Goal: Task Accomplishment & Management: Manage account settings

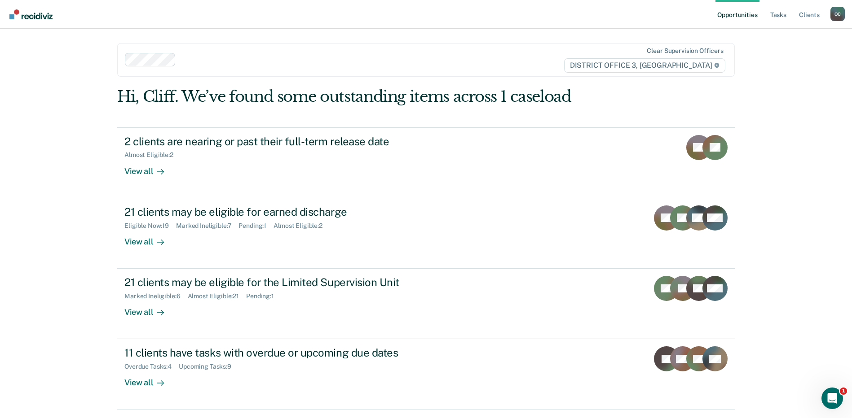
click at [796, 184] on div "Opportunities Tasks Client s [PERSON_NAME] O C Profile How it works Log Out Cle…" at bounding box center [426, 223] width 852 height 446
click at [779, 13] on link "Tasks" at bounding box center [778, 14] width 20 height 29
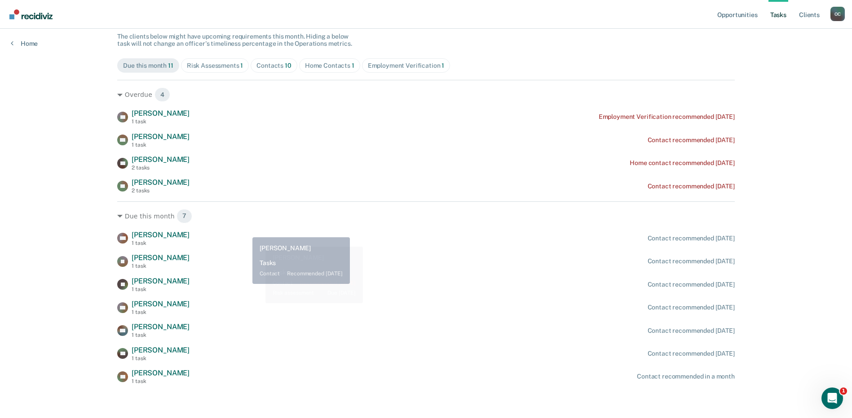
scroll to position [83, 0]
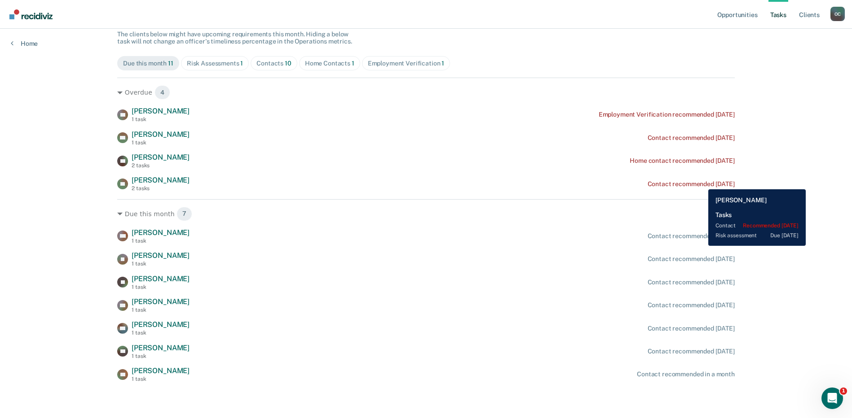
click at [701, 183] on div "Contact recommended [DATE]" at bounding box center [690, 184] width 87 height 8
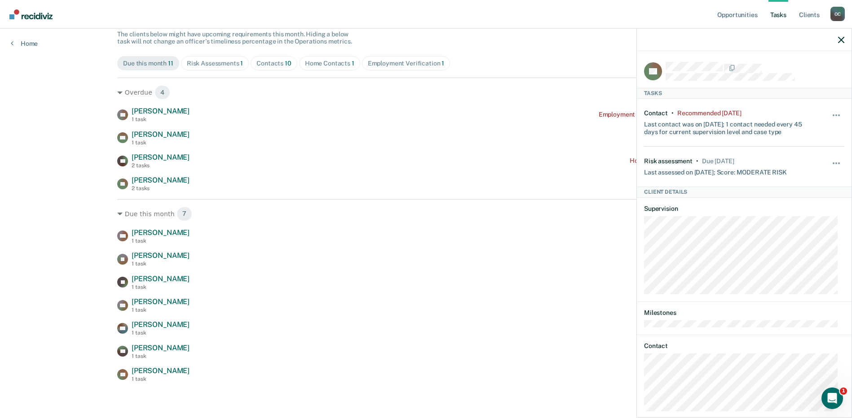
click at [396, 206] on div "Due this month 7 MD [PERSON_NAME] 1 task Contact recommended [DATE] JR [PERSON_…" at bounding box center [425, 291] width 617 height 184
drag, startPoint x: 840, startPoint y: 40, endPoint x: 824, endPoint y: 44, distance: 16.8
click at [840, 40] on icon "button" at bounding box center [841, 40] width 6 height 6
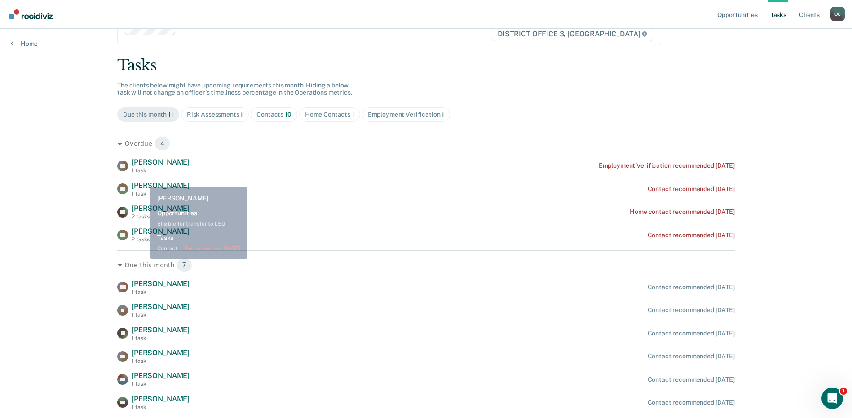
scroll to position [0, 0]
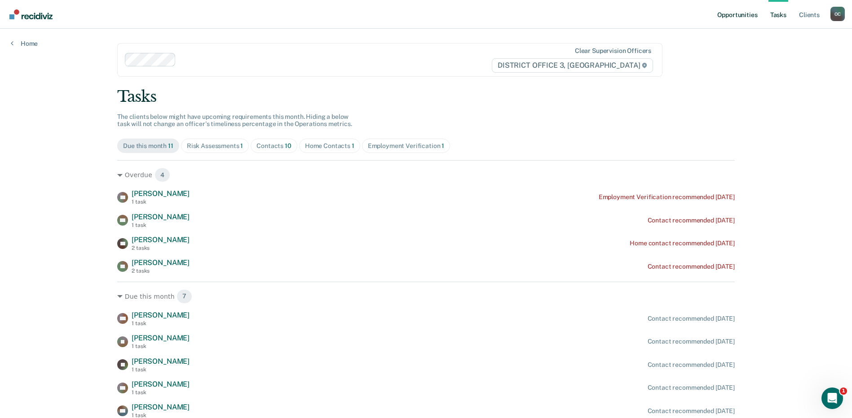
click at [736, 12] on link "Opportunities" at bounding box center [737, 14] width 44 height 29
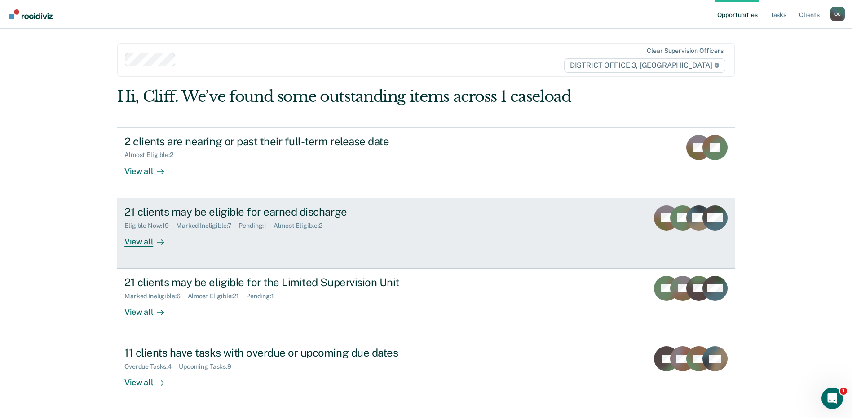
click at [224, 242] on div "21 clients may be eligible for earned discharge Eligible Now : 19 Marked Inelig…" at bounding box center [292, 226] width 337 height 41
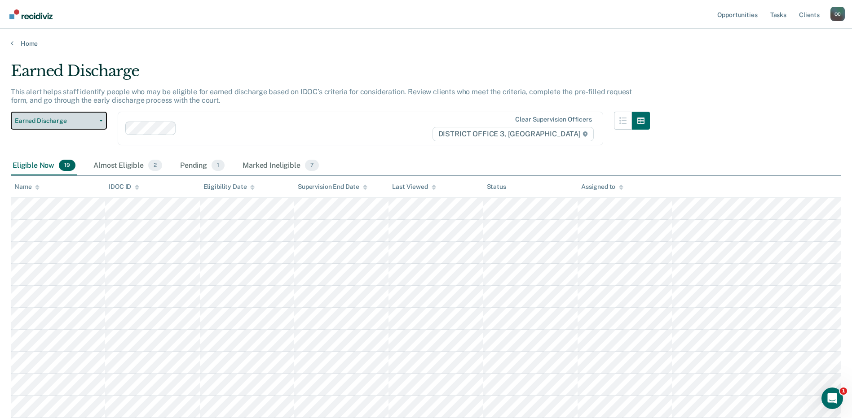
click at [82, 121] on span "Earned Discharge" at bounding box center [55, 121] width 81 height 8
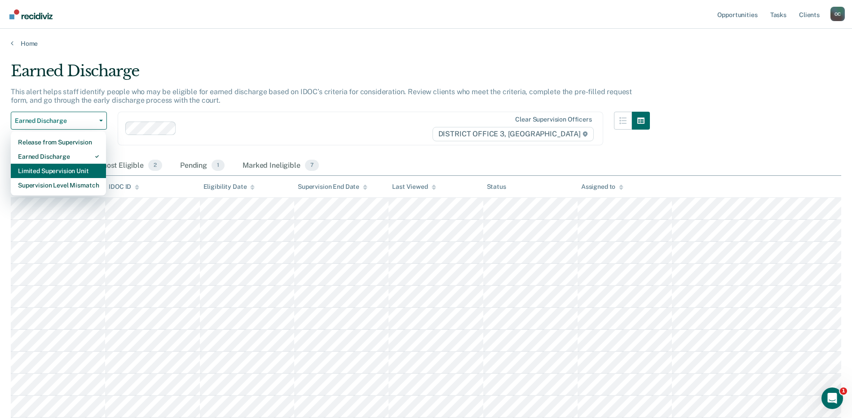
click at [82, 173] on div "Limited Supervision Unit" at bounding box center [58, 171] width 81 height 14
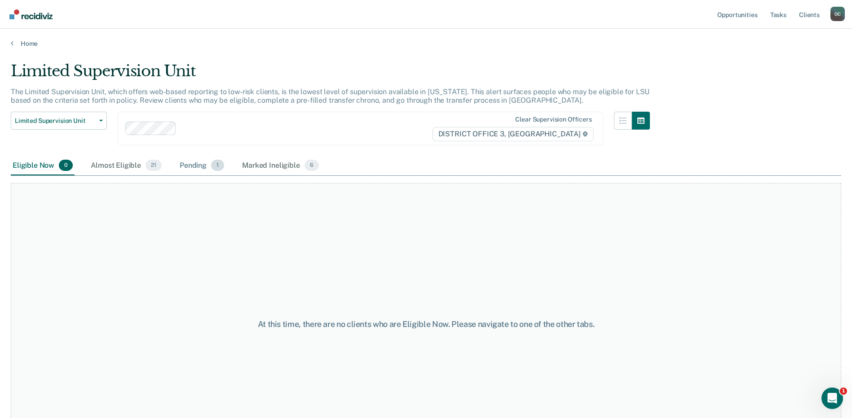
click at [136, 166] on div "Almost Eligible 21" at bounding box center [126, 166] width 75 height 20
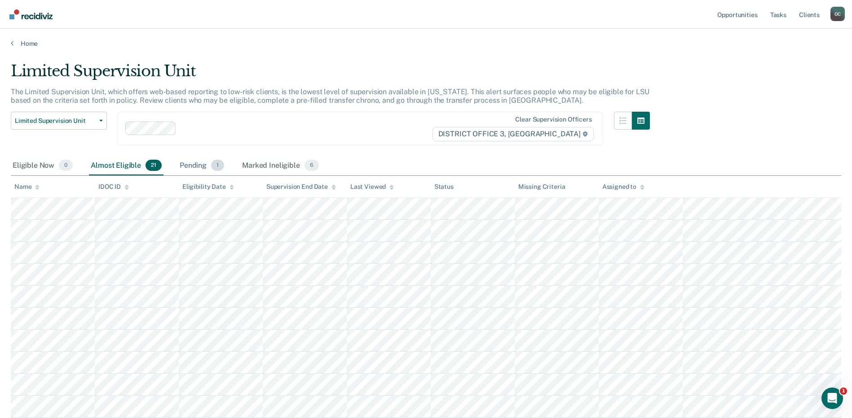
click at [202, 163] on div "Pending 1" at bounding box center [202, 166] width 48 height 20
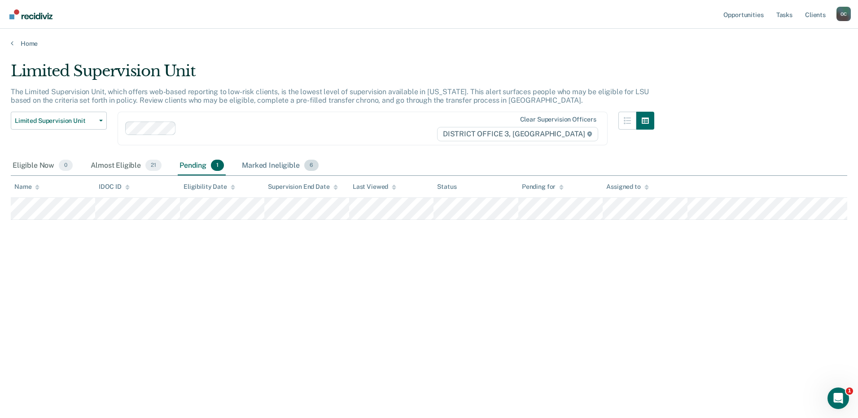
click at [277, 165] on div "Marked Ineligible 6" at bounding box center [280, 166] width 80 height 20
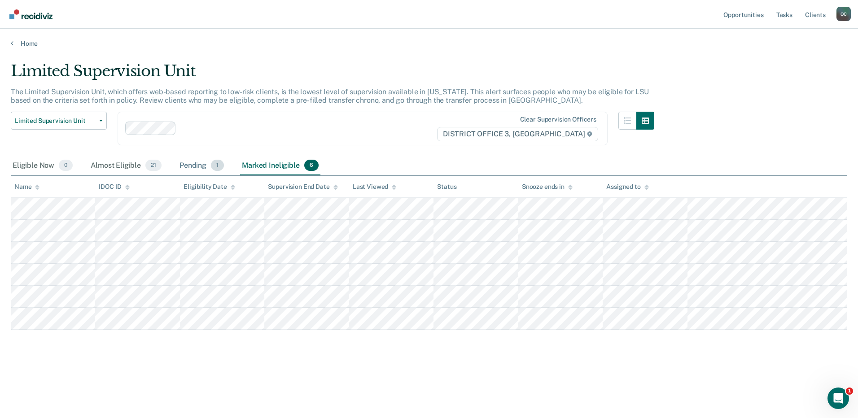
click at [206, 171] on div "Pending 1" at bounding box center [202, 166] width 48 height 20
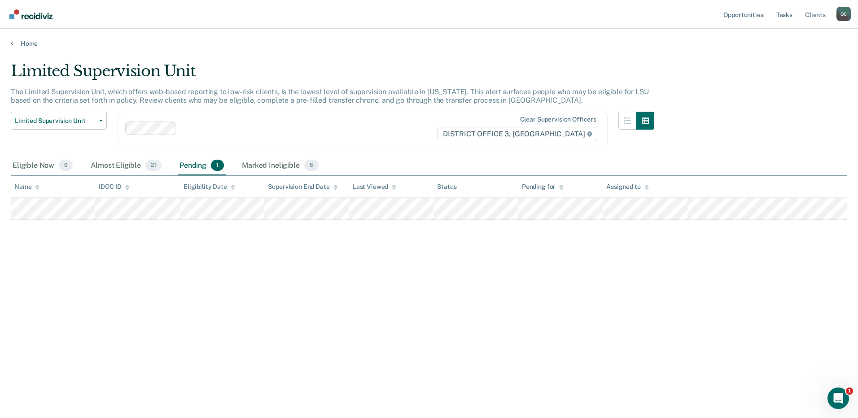
drag, startPoint x: 269, startPoint y: 162, endPoint x: 237, endPoint y: 165, distance: 31.6
click at [269, 162] on div "Marked Ineligible 6" at bounding box center [280, 166] width 80 height 20
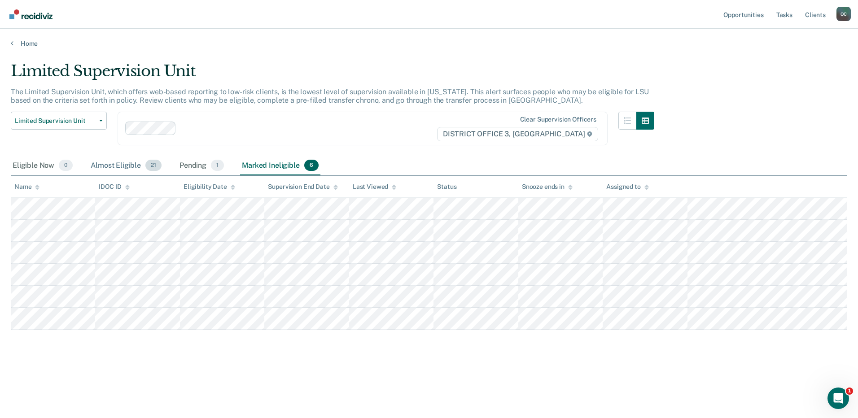
click at [122, 164] on div "Almost Eligible 21" at bounding box center [126, 166] width 75 height 20
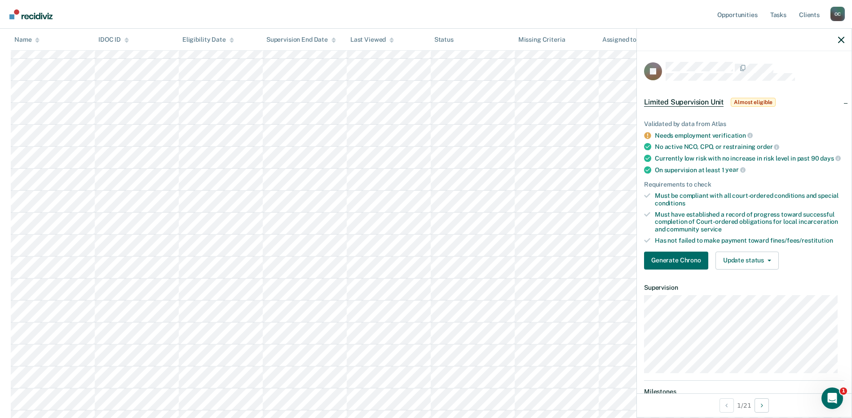
scroll to position [37, 0]
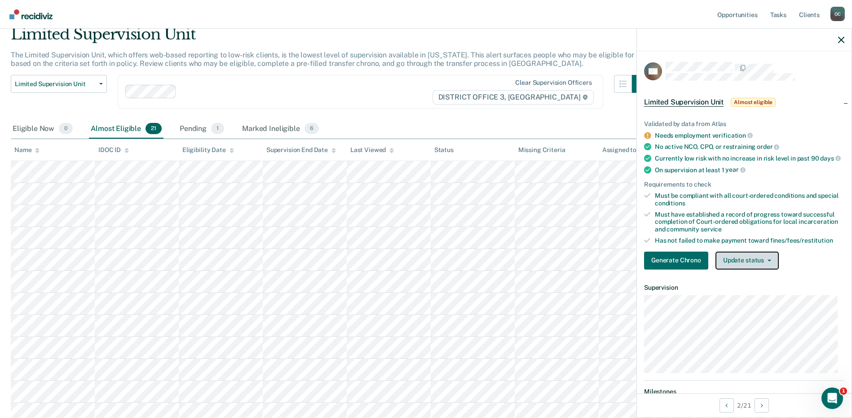
click at [750, 270] on button "Update status" at bounding box center [746, 261] width 63 height 18
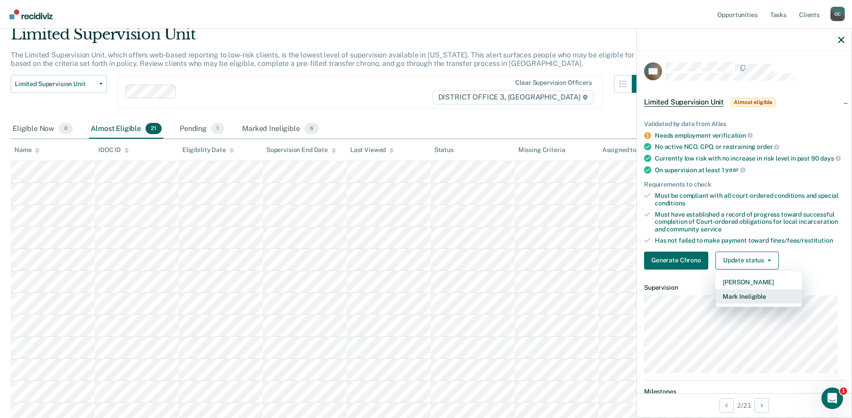
click at [755, 301] on button "Mark Ineligible" at bounding box center [758, 297] width 87 height 14
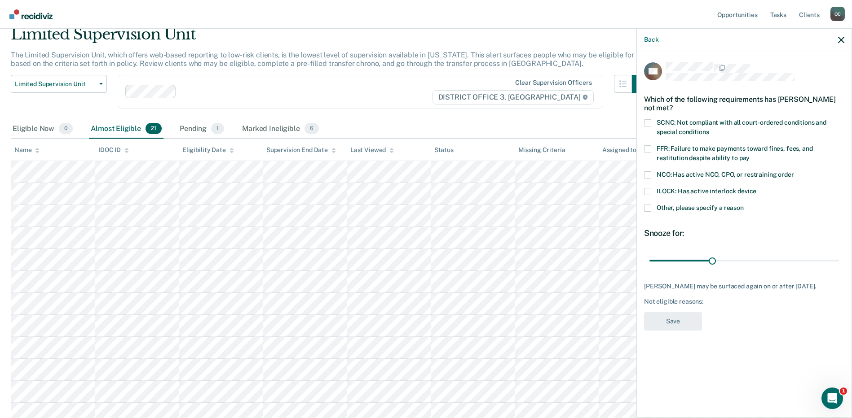
click at [675, 127] on label "SCNC: Not compliant with all court-ordered conditions and special conditions" at bounding box center [744, 128] width 200 height 19
click at [708, 129] on input "SCNC: Not compliant with all court-ordered conditions and special conditions" at bounding box center [708, 129] width 0 height 0
click at [673, 320] on button "Save" at bounding box center [673, 321] width 58 height 18
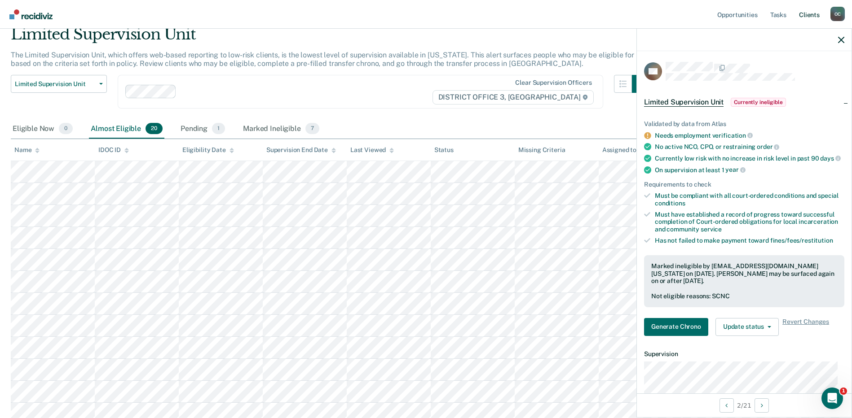
click at [814, 15] on link "Client s" at bounding box center [809, 14] width 24 height 29
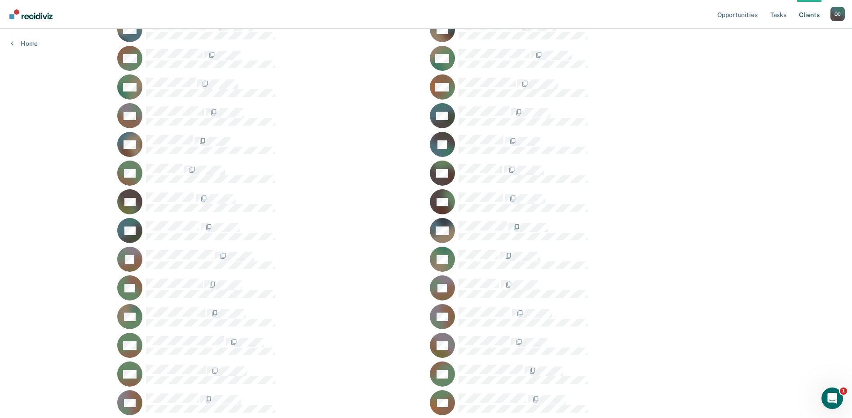
scroll to position [539, 0]
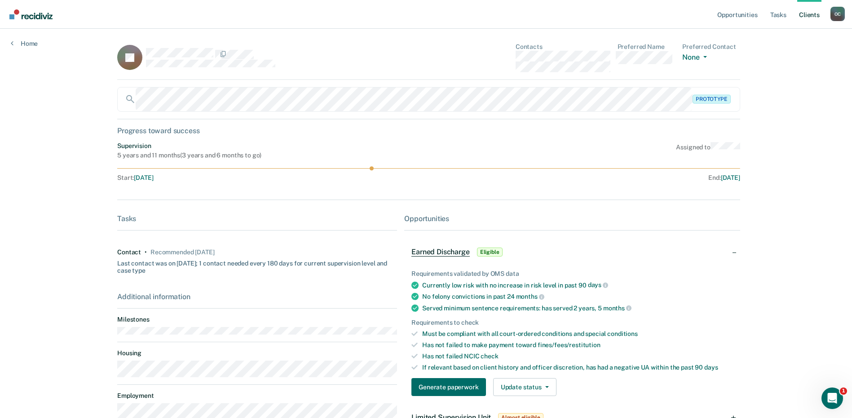
click at [518, 59] on dl "Contacts" at bounding box center [562, 57] width 95 height 29
click at [742, 15] on link "Opportunities" at bounding box center [737, 14] width 44 height 29
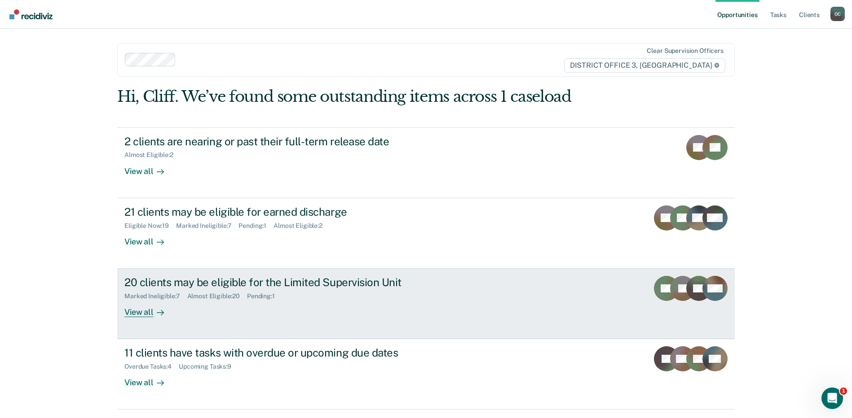
click at [256, 289] on div "Marked Ineligible : 7 Almost Eligible : 20 Pending : 1" at bounding box center [281, 294] width 315 height 11
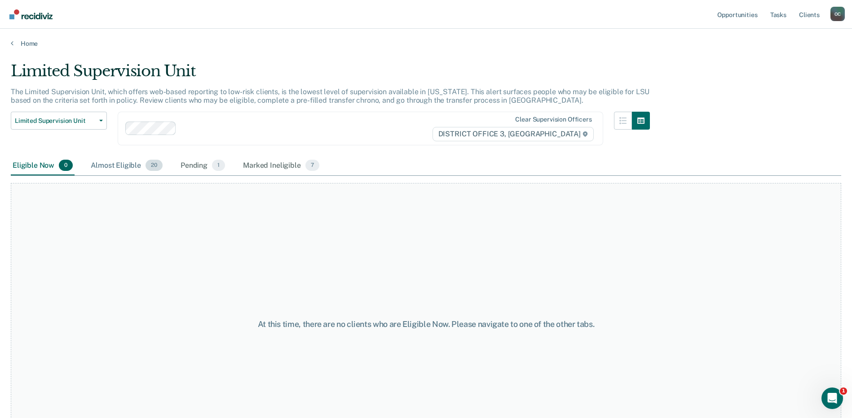
click at [120, 166] on div "Almost Eligible 20" at bounding box center [126, 166] width 75 height 20
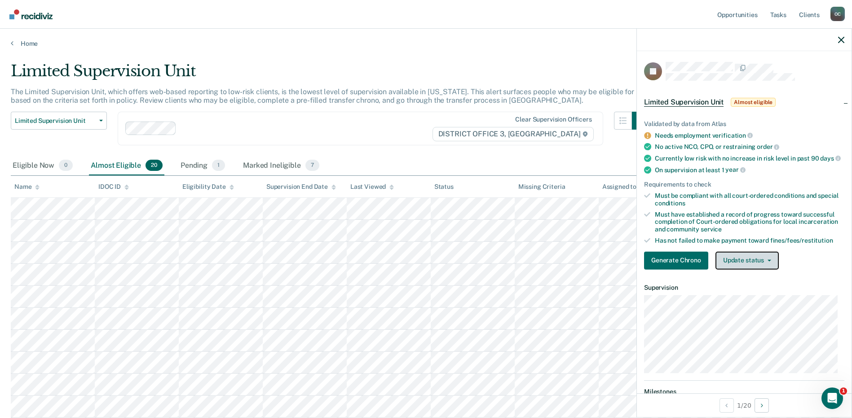
drag, startPoint x: 733, startPoint y: 263, endPoint x: 765, endPoint y: 293, distance: 43.8
click at [734, 263] on button "Update status" at bounding box center [746, 261] width 63 height 18
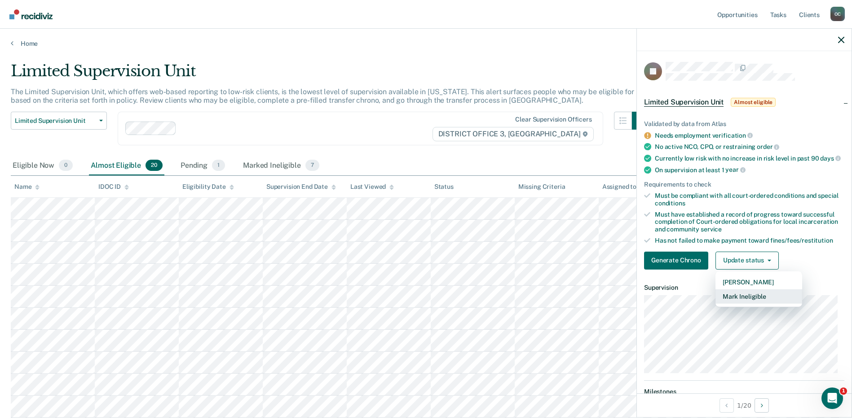
click at [752, 304] on button "Mark Ineligible" at bounding box center [758, 297] width 87 height 14
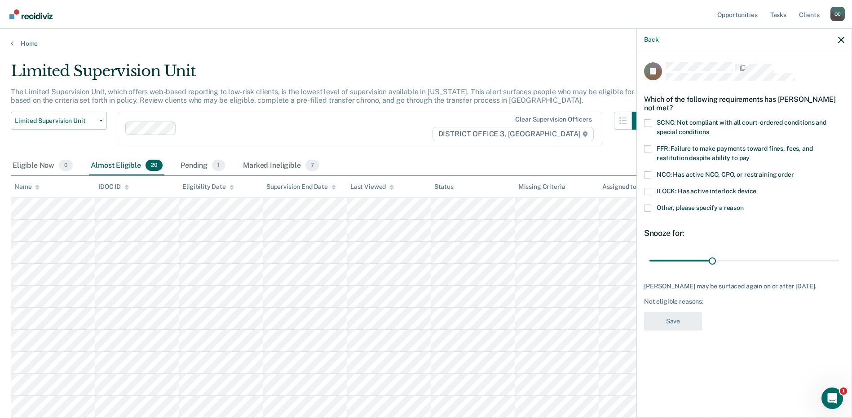
click at [706, 192] on span "ILOCK: Has active interlock device" at bounding box center [706, 191] width 100 height 7
click at [756, 188] on input "ILOCK: Has active interlock device" at bounding box center [756, 188] width 0 height 0
click at [669, 327] on button "Save" at bounding box center [673, 321] width 58 height 18
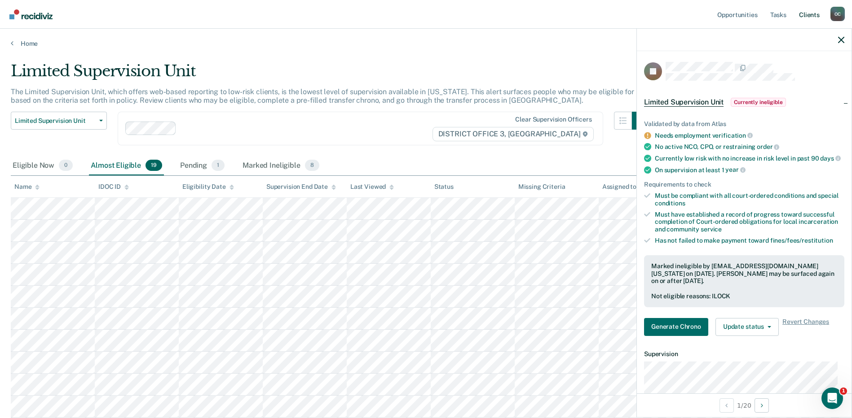
click at [807, 14] on link "Client s" at bounding box center [809, 14] width 24 height 29
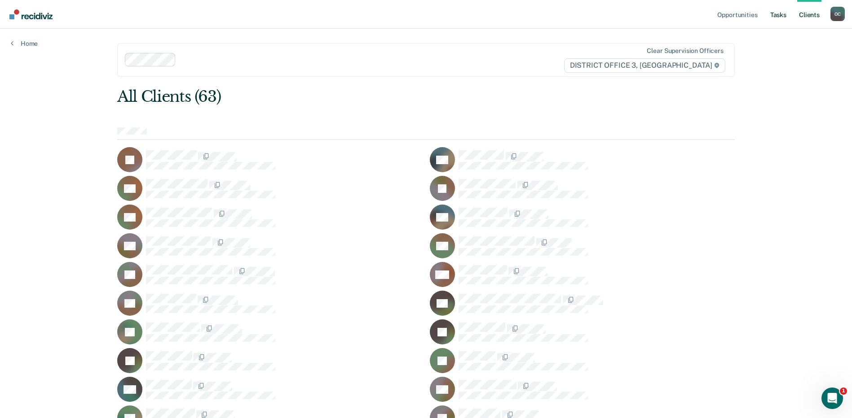
click at [775, 14] on link "Tasks" at bounding box center [778, 14] width 20 height 29
